Goal: Check status: Check status

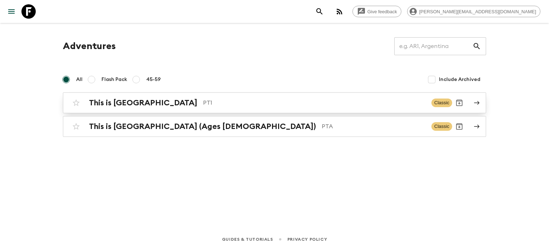
click at [203, 99] on p "PT1" at bounding box center [314, 102] width 223 height 9
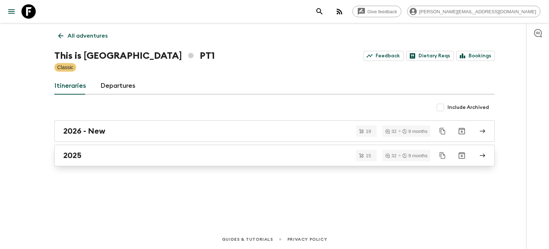
click at [131, 151] on div "2025" at bounding box center [267, 155] width 409 height 9
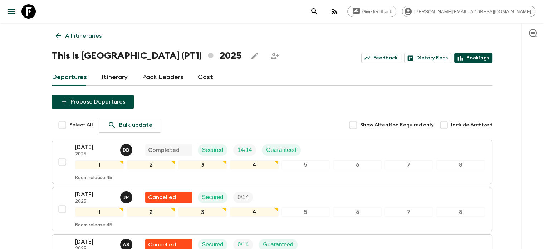
click at [465, 60] on link "Bookings" at bounding box center [473, 58] width 38 height 10
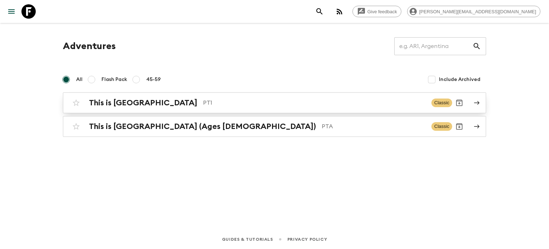
click at [239, 104] on p "PT1" at bounding box center [314, 102] width 223 height 9
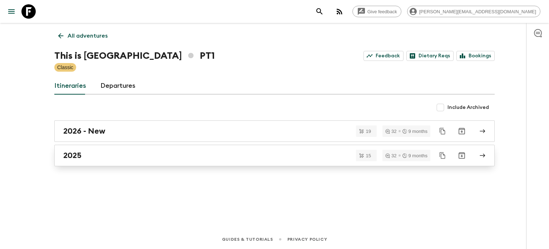
click at [193, 150] on link "2025" at bounding box center [274, 155] width 441 height 21
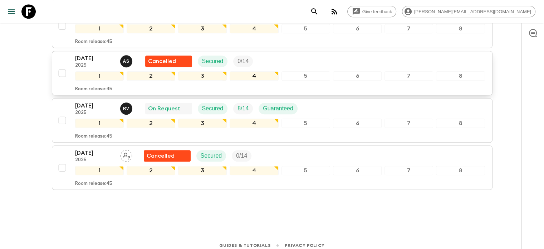
scroll to position [657, 0]
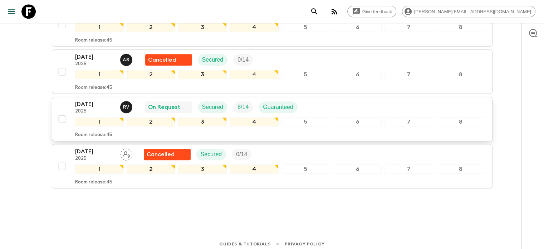
click at [325, 107] on div "11 Oct 2025 2025 R V On Request Secured 8 / 14 Guaranteed" at bounding box center [280, 107] width 410 height 14
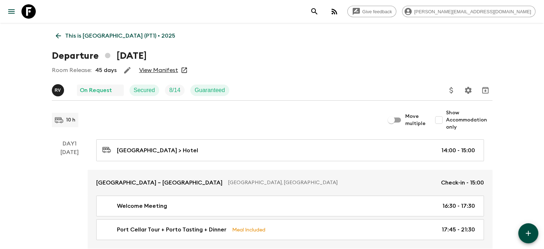
click at [176, 69] on link "View Manifest" at bounding box center [158, 70] width 39 height 7
